Goal: Task Accomplishment & Management: Manage account settings

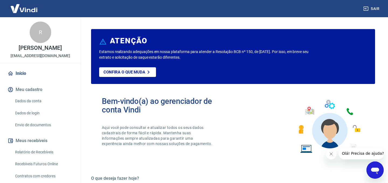
click at [25, 94] on button "Meu cadastro" at bounding box center [40, 90] width 68 height 12
click at [32, 105] on link "Dados da conta" at bounding box center [43, 101] width 61 height 11
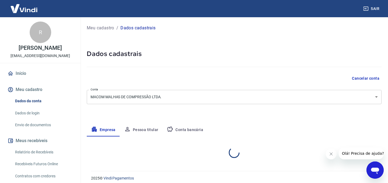
select select "SP"
select select "business"
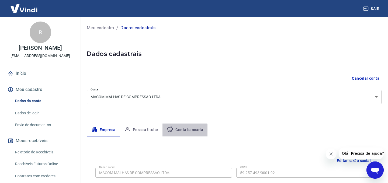
click at [183, 131] on button "Conta bancária" at bounding box center [185, 130] width 45 height 13
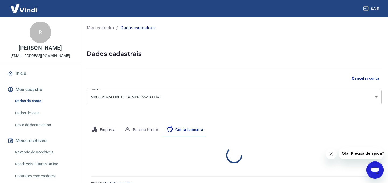
select select "1"
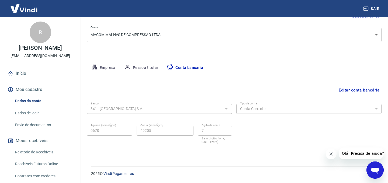
click at [370, 92] on button "Editar conta bancária" at bounding box center [359, 90] width 45 height 10
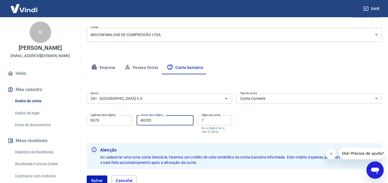
click at [146, 120] on input "49205" at bounding box center [165, 121] width 57 height 10
type input "75856"
click at [203, 122] on input "7" at bounding box center [215, 121] width 34 height 10
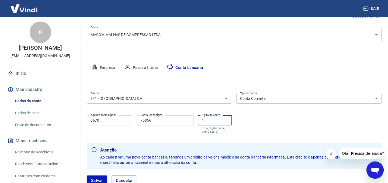
type input "4"
click at [260, 122] on div "Banco 341 - ITAÚ UNIBANCO S.A. Banco Tipo de conta Conta Corrente Conta Poupanç…" at bounding box center [234, 113] width 295 height 43
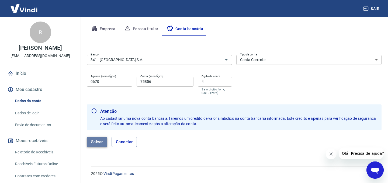
click at [98, 144] on button "Salvar" at bounding box center [97, 142] width 20 height 10
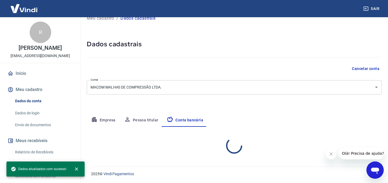
select select "1"
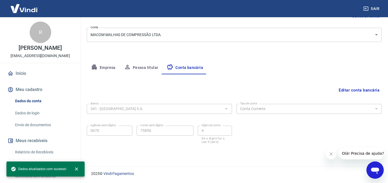
scroll to position [0, 0]
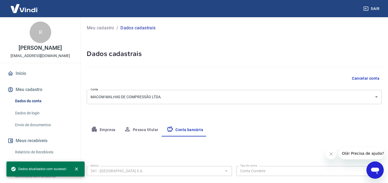
click at [35, 96] on button "Meu cadastro" at bounding box center [40, 90] width 68 height 12
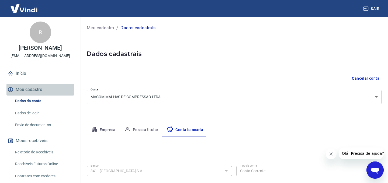
click at [35, 96] on button "Meu cadastro" at bounding box center [40, 90] width 68 height 12
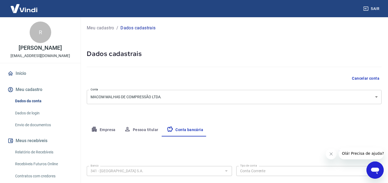
click at [98, 115] on div "Meu cadastro / Dados cadastrais Dados cadastrais Cancelar conta Conta MACOM MAL…" at bounding box center [234, 119] width 308 height 205
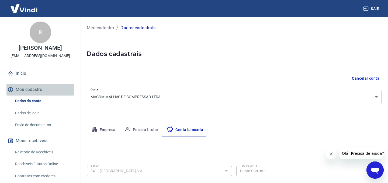
click at [26, 94] on button "Meu cadastro" at bounding box center [40, 90] width 68 height 12
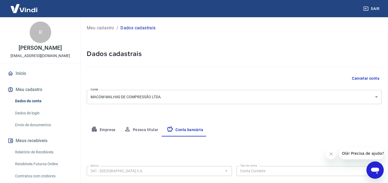
click at [26, 94] on button "Meu cadastro" at bounding box center [40, 90] width 68 height 12
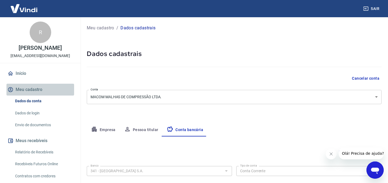
click at [25, 94] on button "Meu cadastro" at bounding box center [40, 90] width 68 height 12
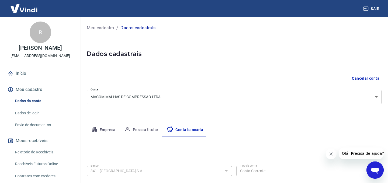
click at [25, 94] on button "Meu cadastro" at bounding box center [40, 90] width 68 height 12
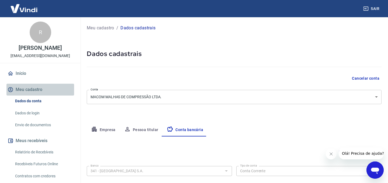
click at [25, 94] on button "Meu cadastro" at bounding box center [40, 90] width 68 height 12
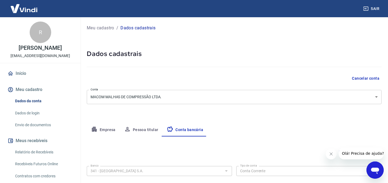
click at [25, 94] on button "Meu cadastro" at bounding box center [40, 90] width 68 height 12
